Goal: Information Seeking & Learning: Learn about a topic

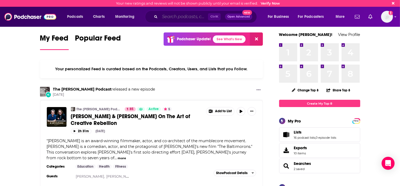
click at [191, 16] on input "Search podcasts, credits, & more..." at bounding box center [184, 16] width 48 height 9
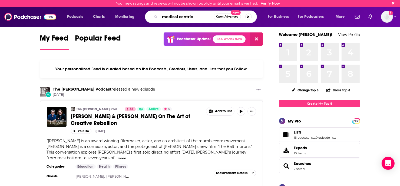
type input "medical centric"
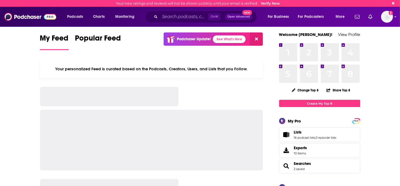
click at [170, 25] on div "Podcasts Charts Monitoring Ctrl K Open Advanced New For Business For Podcasters…" at bounding box center [200, 17] width 400 height 20
click at [183, 18] on input "Search podcasts, credits, & more..." at bounding box center [184, 16] width 48 height 9
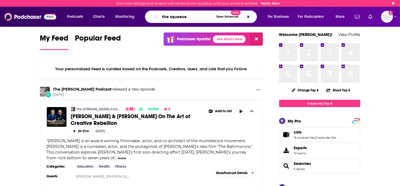
type input "the squeeze"
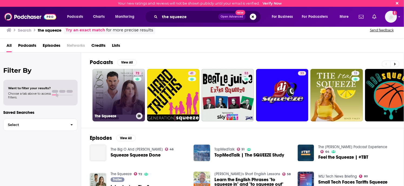
click at [123, 97] on link "72 The Squeeze" at bounding box center [119, 95] width 53 height 53
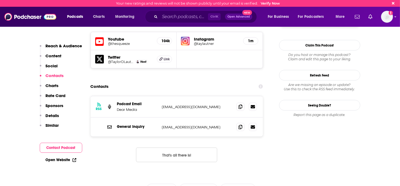
scroll to position [497, 0]
